Goal: Task Accomplishment & Management: Use online tool/utility

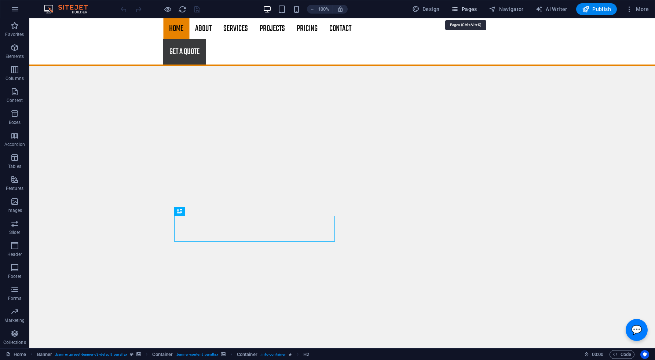
click at [459, 9] on icon "button" at bounding box center [454, 9] width 7 height 7
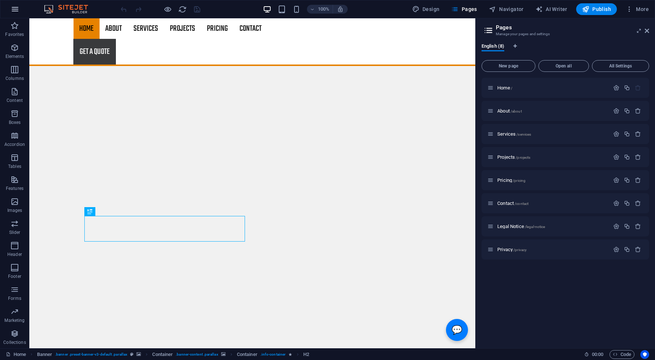
click at [14, 7] on icon "button" at bounding box center [15, 9] width 9 height 9
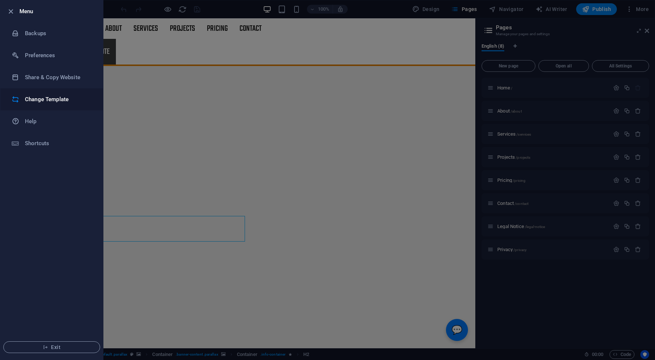
click at [49, 96] on h6 "Change Template" at bounding box center [59, 99] width 68 height 9
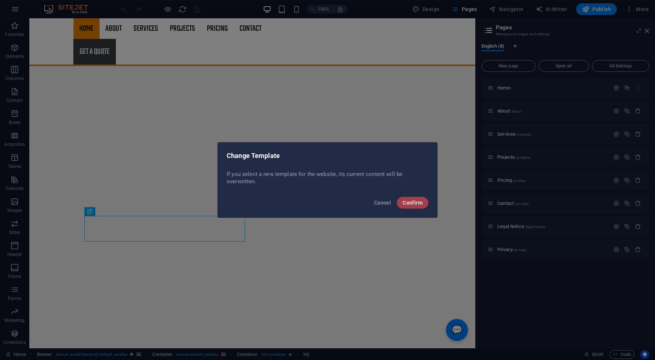
click at [413, 205] on span "Confirm" at bounding box center [413, 203] width 20 height 6
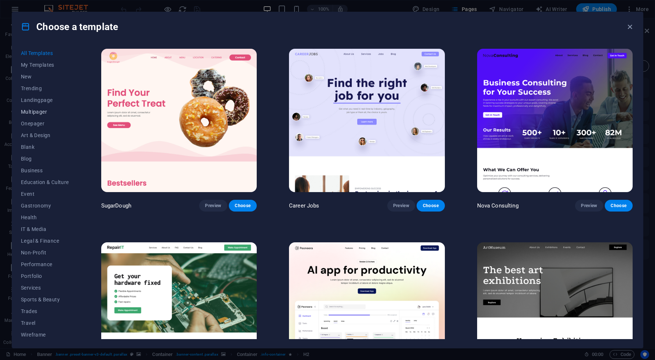
click at [39, 109] on span "Multipager" at bounding box center [45, 112] width 48 height 6
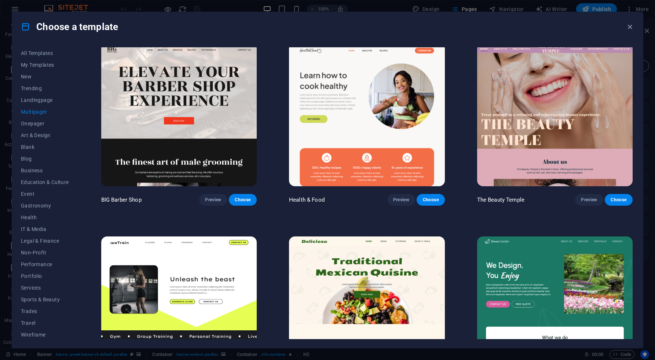
scroll to position [514, 0]
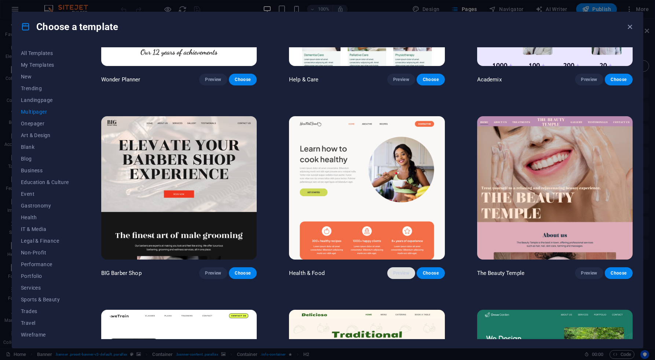
click at [399, 271] on span "Preview" at bounding box center [401, 273] width 16 height 6
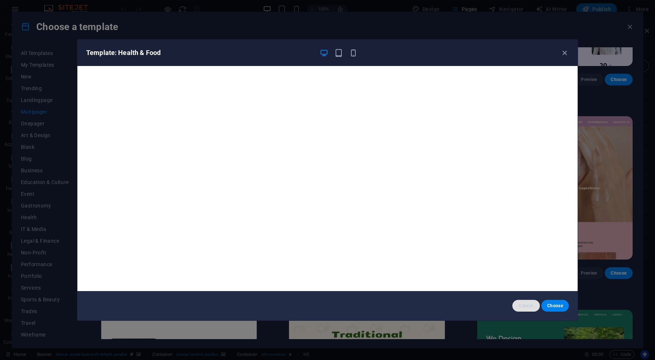
click at [523, 302] on button "Cancel" at bounding box center [526, 306] width 28 height 12
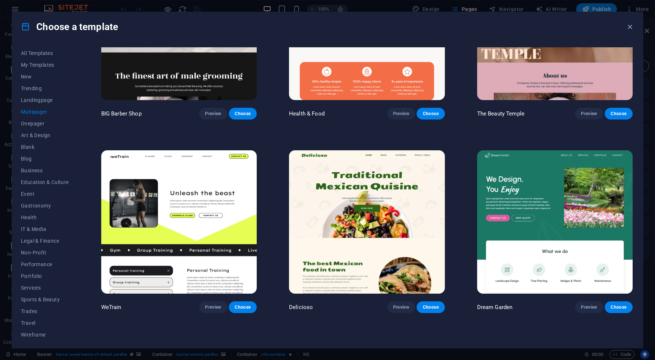
scroll to position [734, 0]
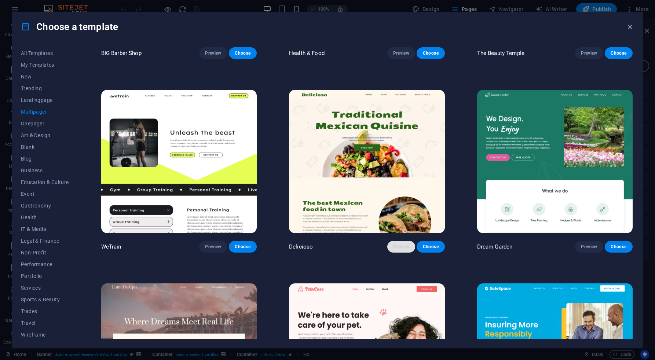
click at [398, 244] on span "Preview" at bounding box center [401, 247] width 16 height 6
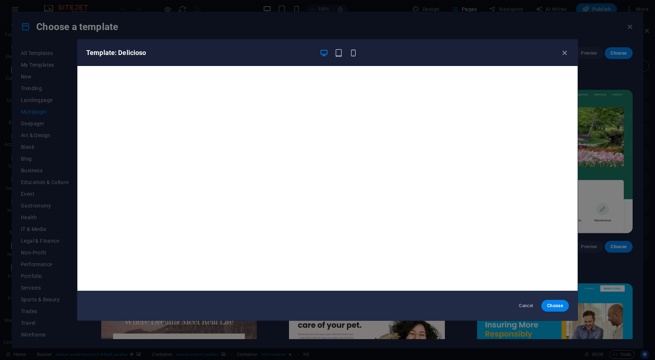
scroll to position [0, 0]
click at [526, 305] on span "Cancel" at bounding box center [526, 306] width 16 height 6
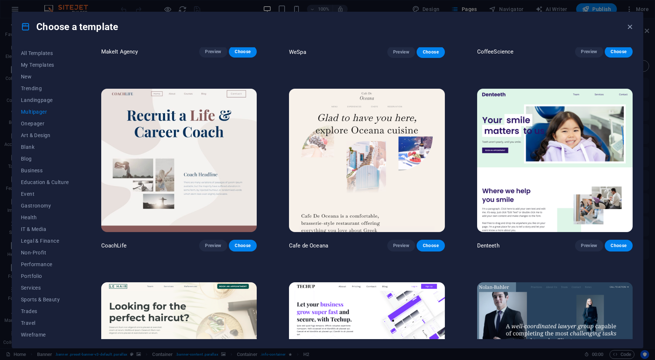
scroll to position [1504, 0]
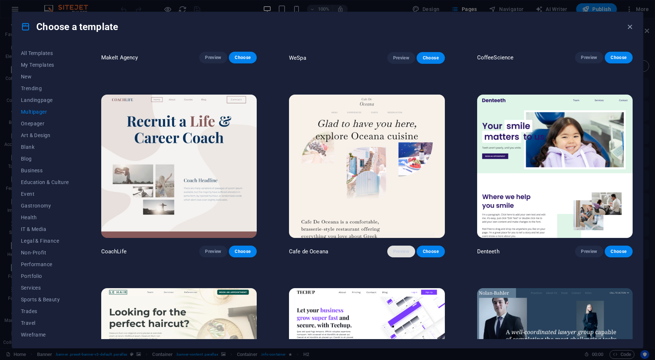
click at [403, 249] on span "Preview" at bounding box center [401, 252] width 16 height 6
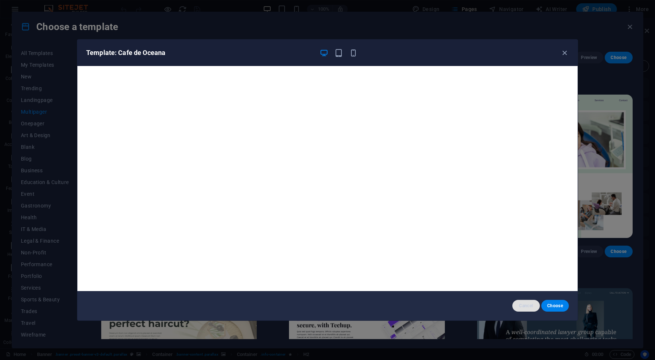
click at [524, 302] on button "Cancel" at bounding box center [526, 306] width 28 height 12
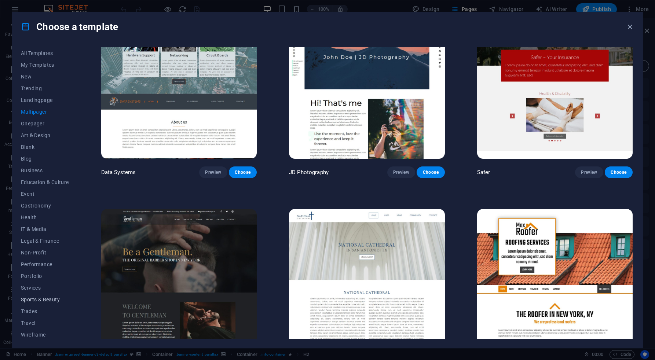
scroll to position [1, 0]
drag, startPoint x: 25, startPoint y: 311, endPoint x: 34, endPoint y: 310, distance: 8.5
click at [26, 311] on span "Trades" at bounding box center [45, 310] width 48 height 6
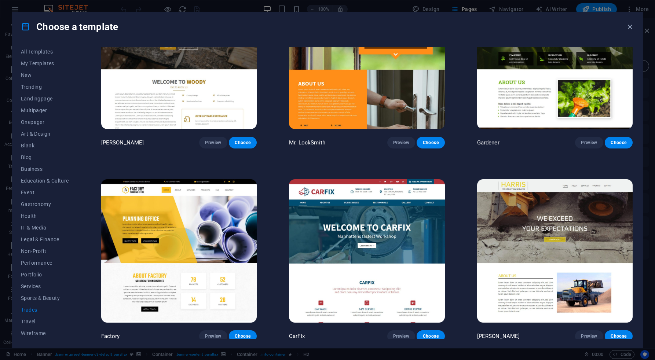
scroll to position [257, 0]
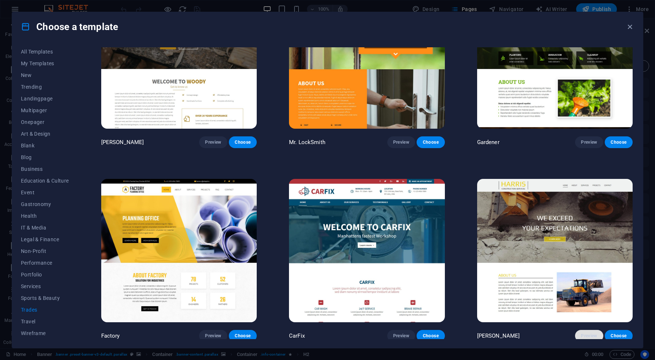
click at [588, 335] on span "Preview" at bounding box center [589, 336] width 16 height 6
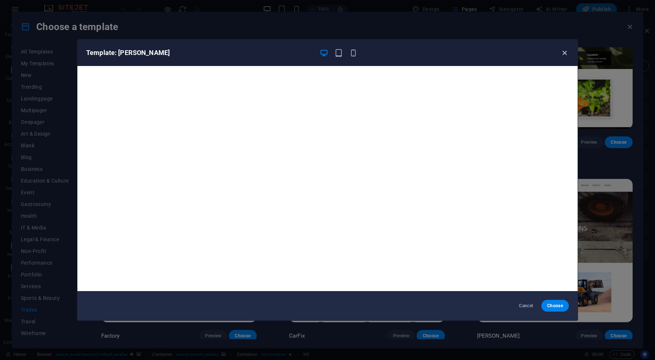
click at [566, 52] on icon "button" at bounding box center [564, 53] width 8 height 8
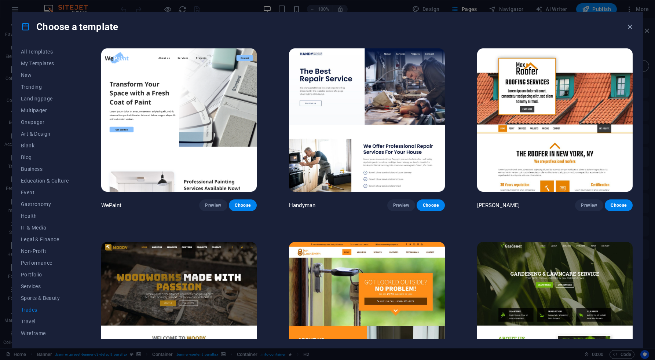
scroll to position [0, 0]
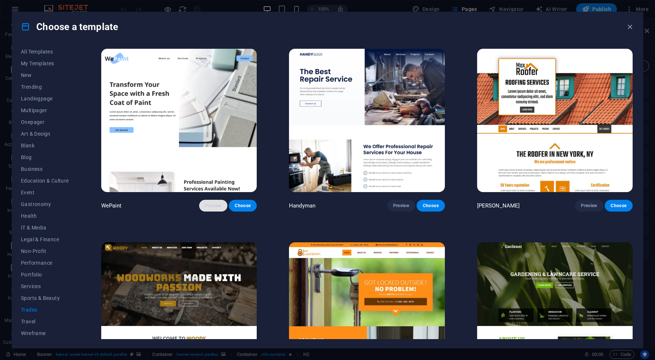
click at [209, 205] on span "Preview" at bounding box center [213, 206] width 16 height 6
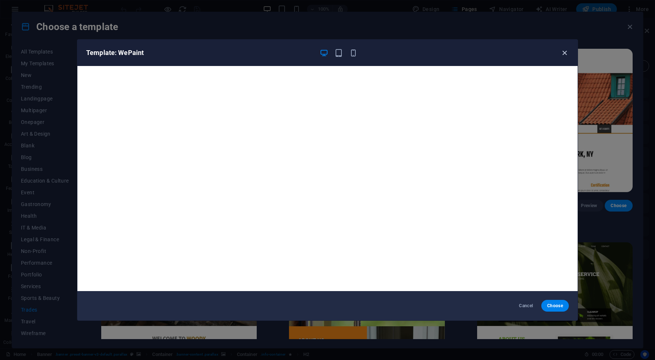
click at [565, 51] on icon "button" at bounding box center [564, 53] width 8 height 8
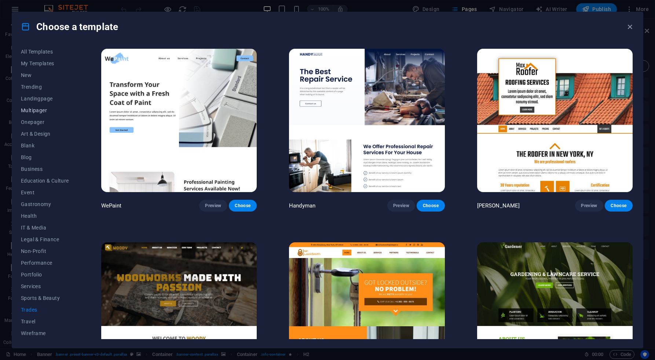
click at [34, 109] on span "Multipager" at bounding box center [45, 110] width 48 height 6
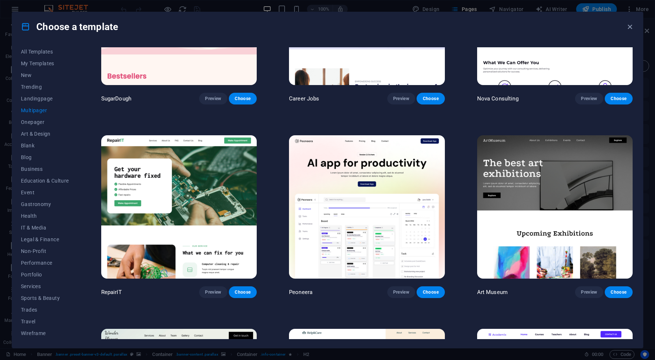
scroll to position [110, 0]
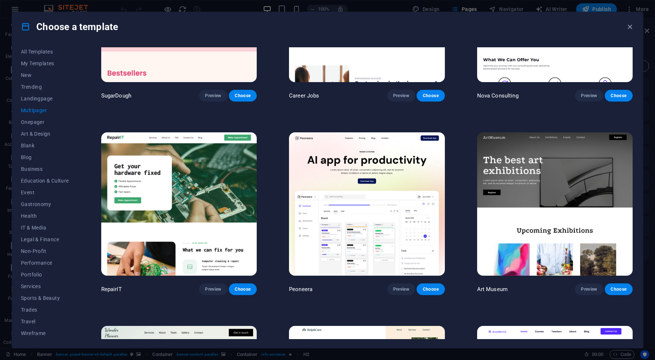
click at [165, 25] on div "Choose a template" at bounding box center [327, 26] width 631 height 29
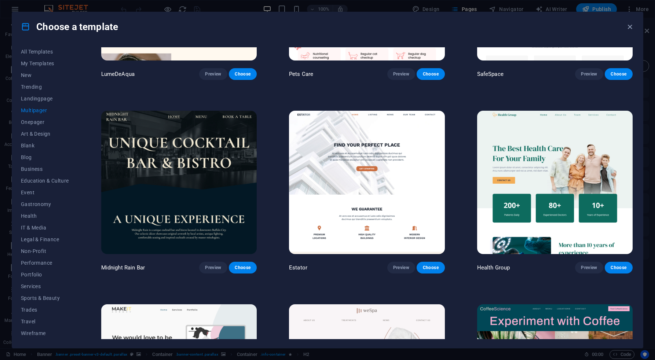
scroll to position [1100, 0]
click at [403, 264] on span "Preview" at bounding box center [401, 267] width 16 height 6
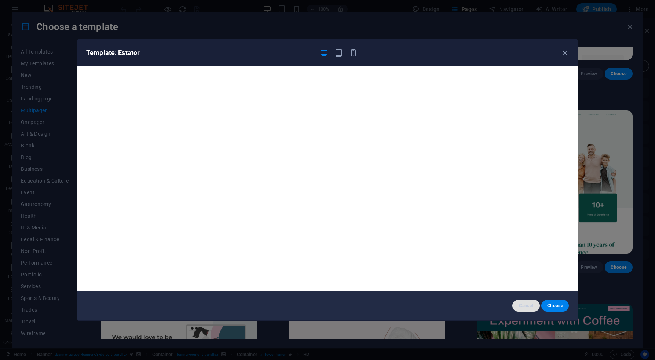
click at [526, 306] on span "Cancel" at bounding box center [526, 306] width 16 height 6
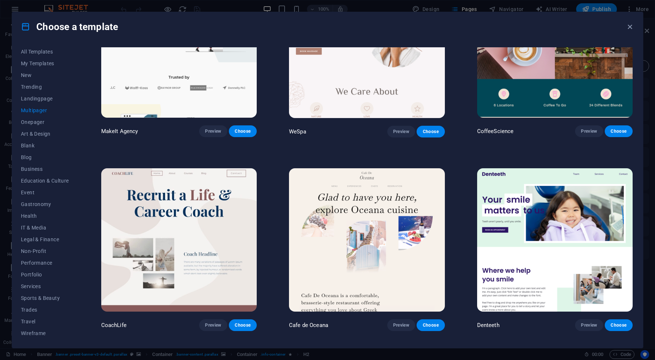
scroll to position [1431, 0]
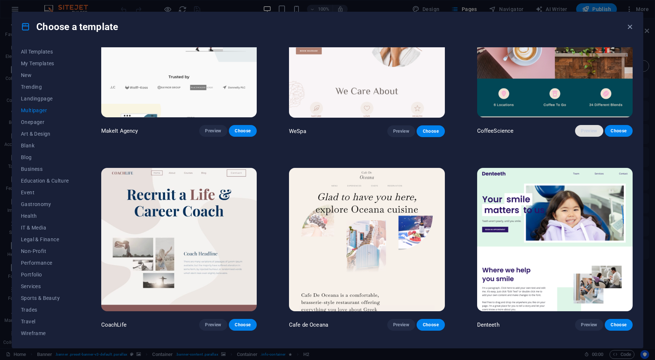
click at [589, 129] on button "Preview" at bounding box center [589, 131] width 28 height 12
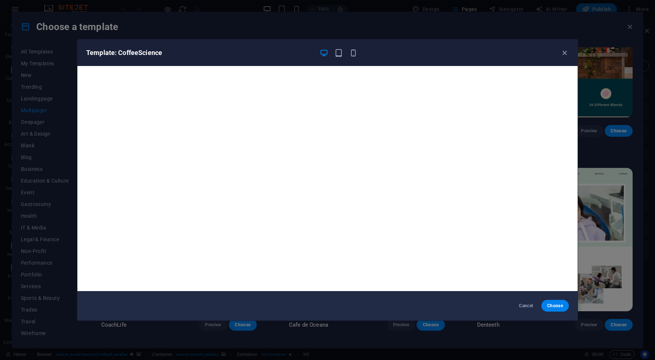
drag, startPoint x: 564, startPoint y: 52, endPoint x: 557, endPoint y: 63, distance: 13.1
click at [564, 52] on icon "button" at bounding box center [564, 53] width 8 height 8
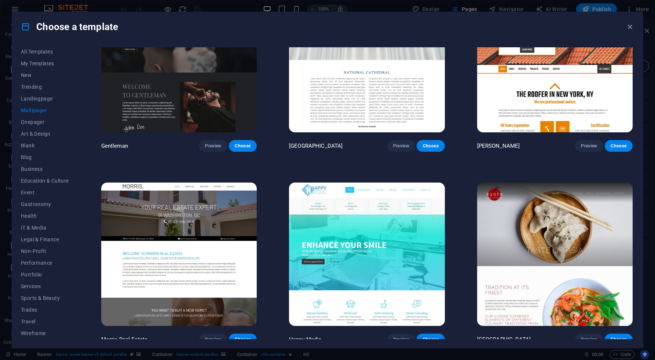
scroll to position [2458, 0]
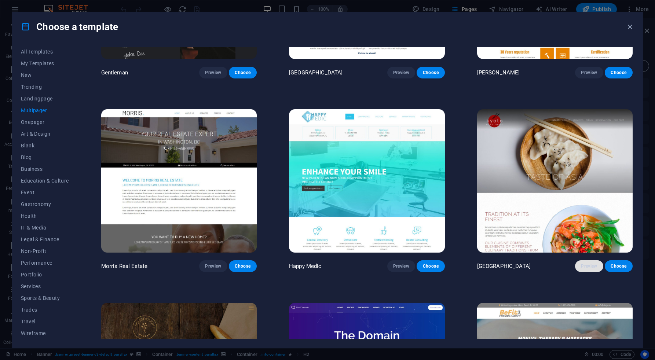
click at [581, 260] on button "Preview" at bounding box center [589, 266] width 28 height 12
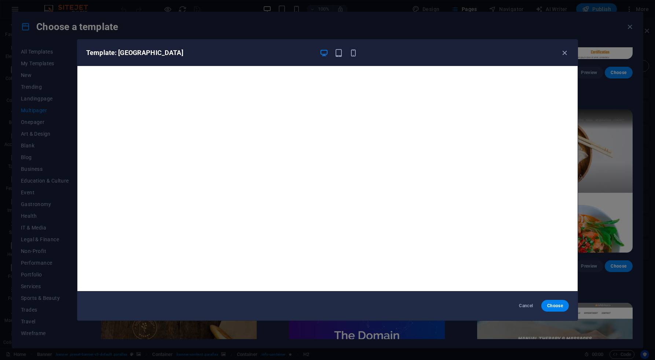
scroll to position [2, 0]
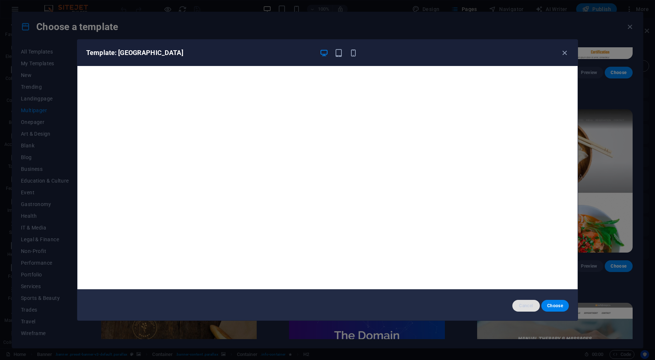
click at [529, 304] on span "Cancel" at bounding box center [526, 306] width 16 height 6
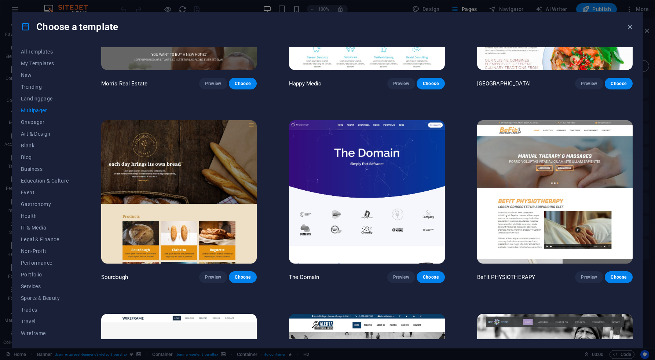
scroll to position [2641, 0]
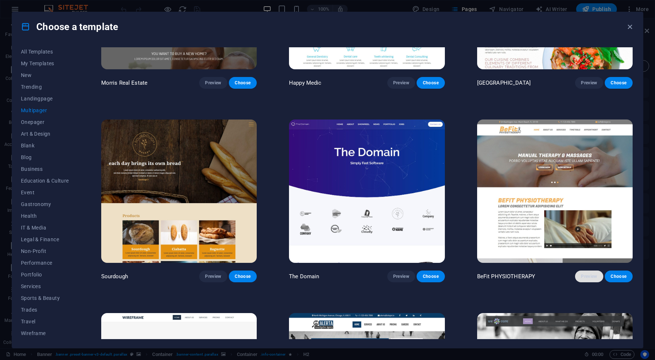
click at [588, 274] on span "Preview" at bounding box center [589, 277] width 16 height 6
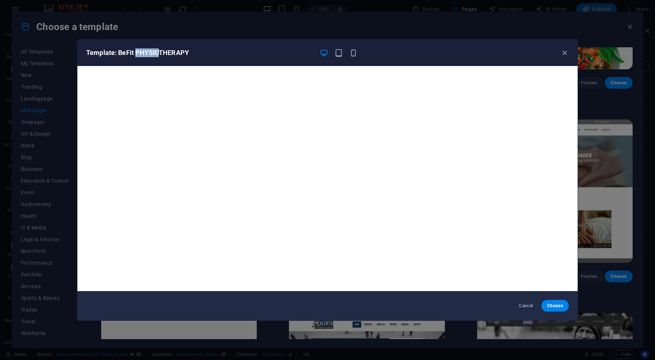
drag, startPoint x: 136, startPoint y: 52, endPoint x: 160, endPoint y: 51, distance: 23.8
click at [160, 51] on h6 "Template: BeFit PHYSIOTHERAPY" at bounding box center [199, 52] width 227 height 9
copy h6 "PHYSIO"
